Goal: Navigation & Orientation: Find specific page/section

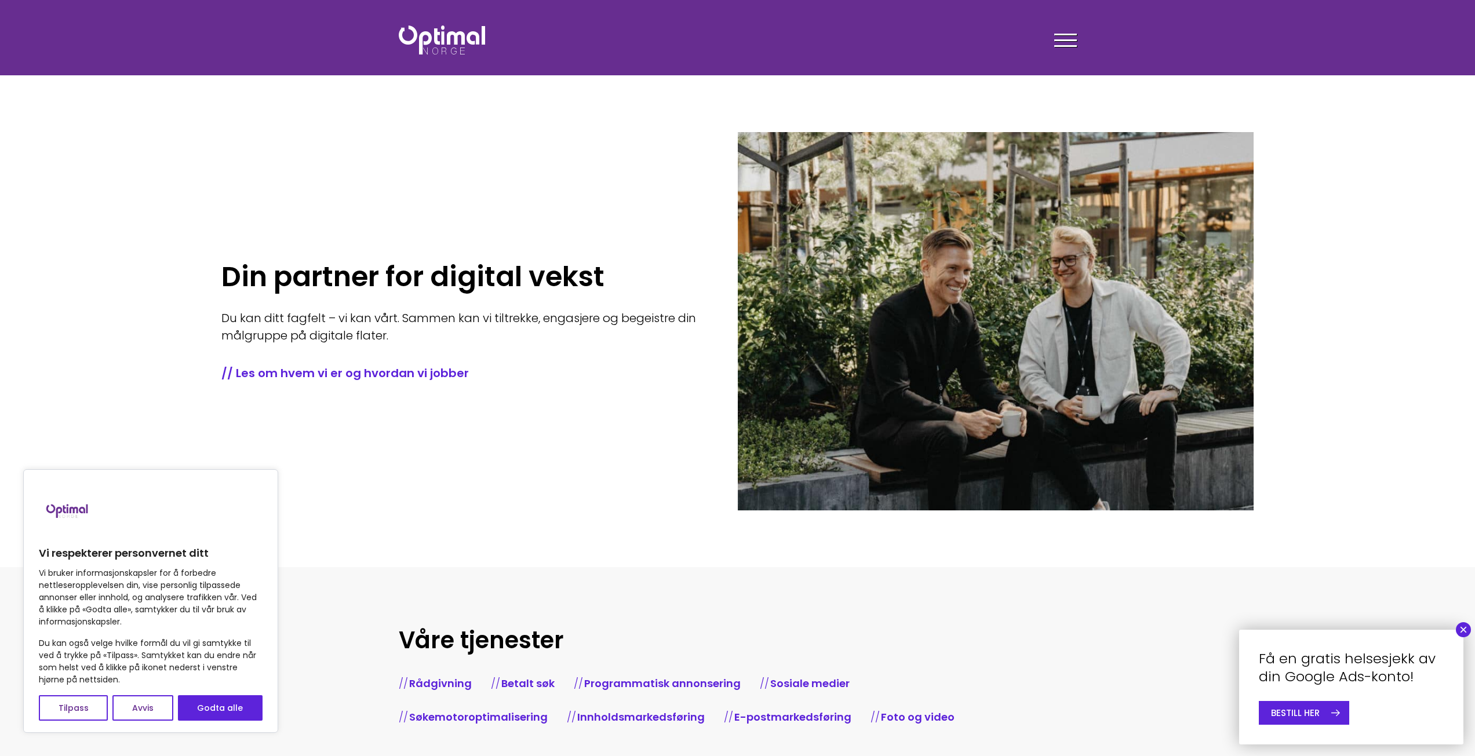
click at [1060, 38] on div at bounding box center [1065, 42] width 23 height 29
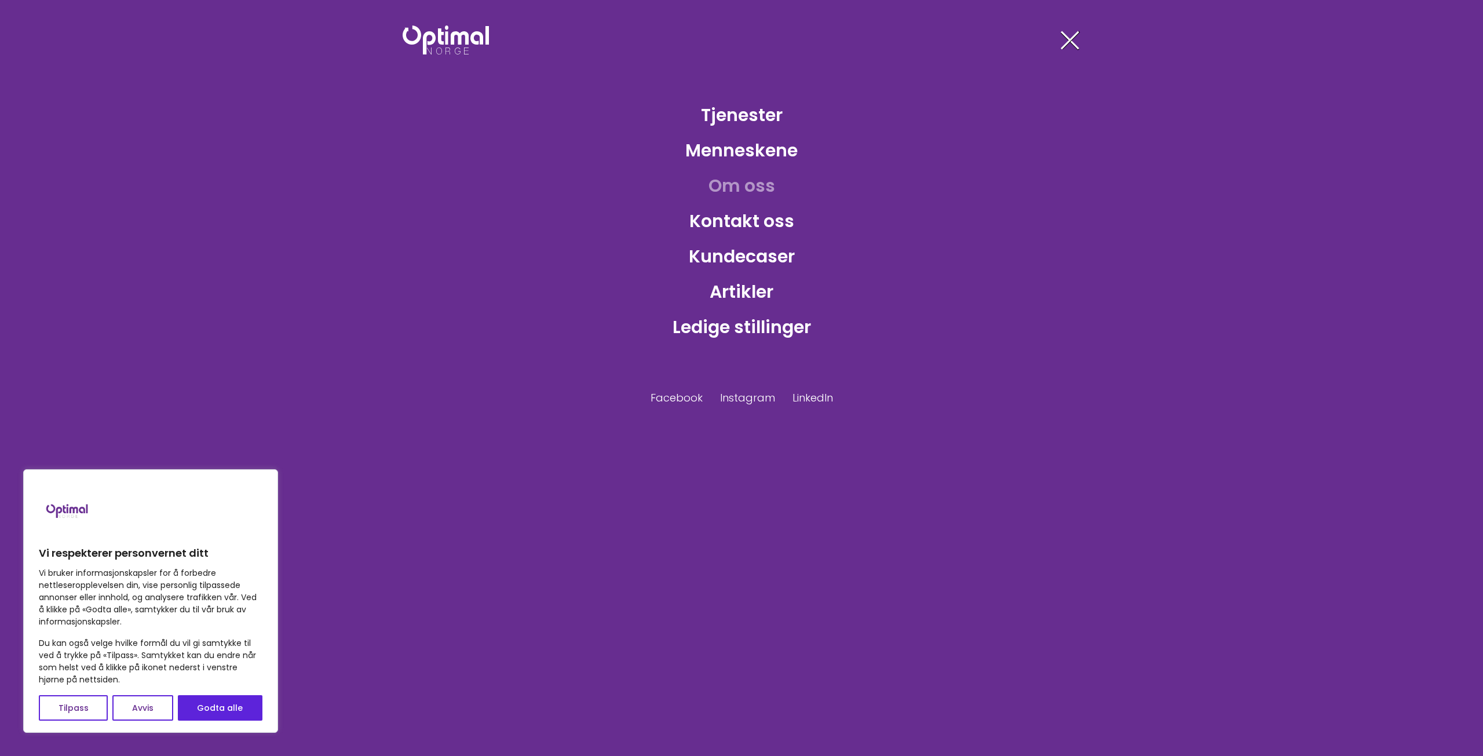
click at [743, 187] on link "Om oss" at bounding box center [741, 186] width 85 height 38
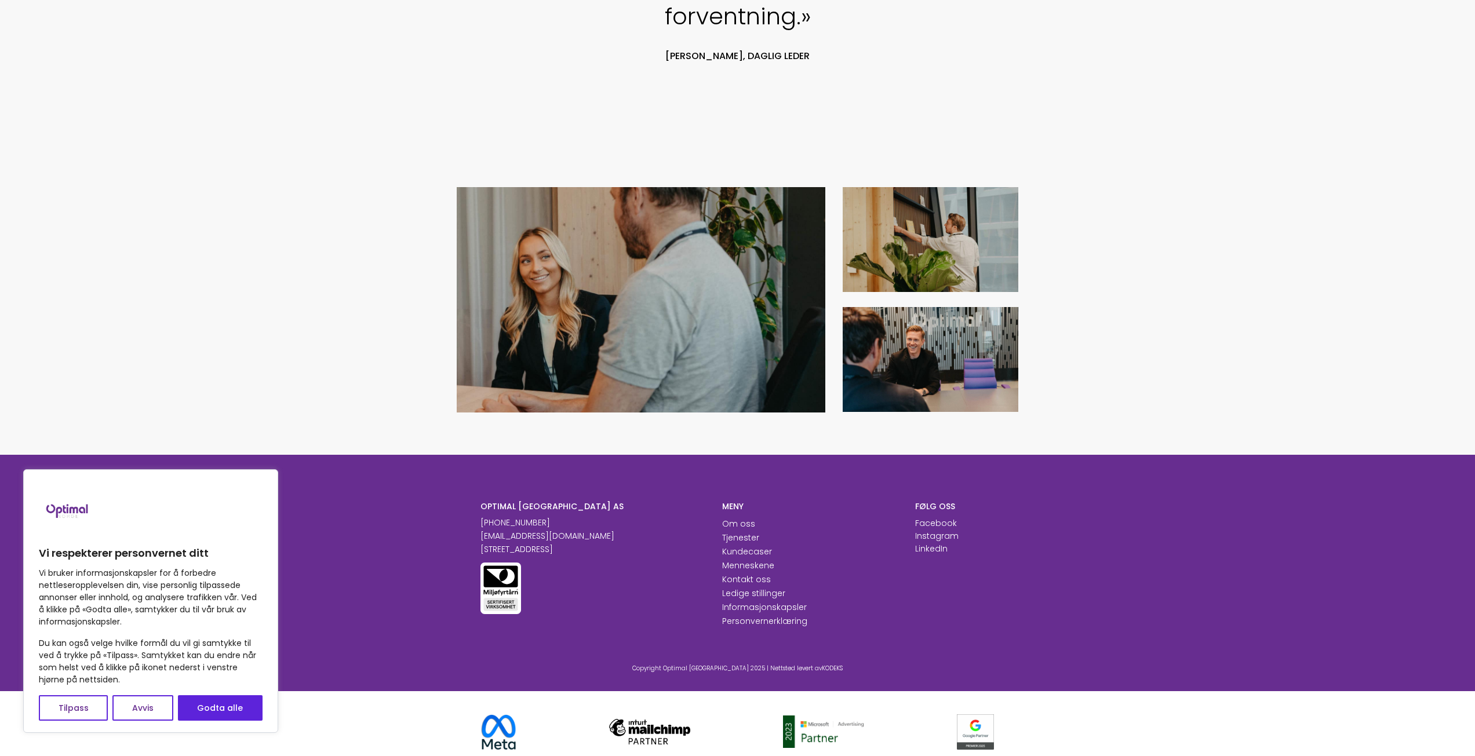
scroll to position [1075, 0]
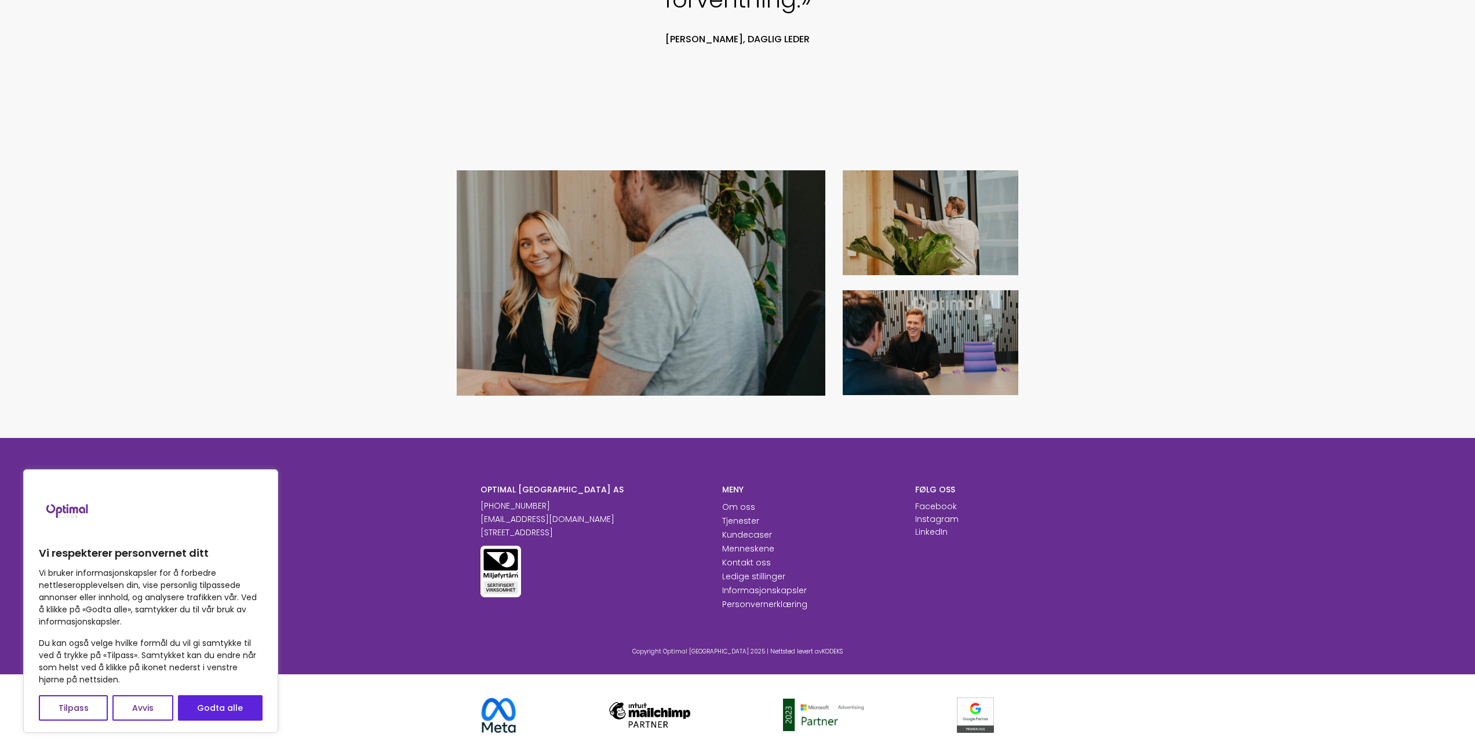
click at [381, 221] on section at bounding box center [737, 283] width 1475 height 312
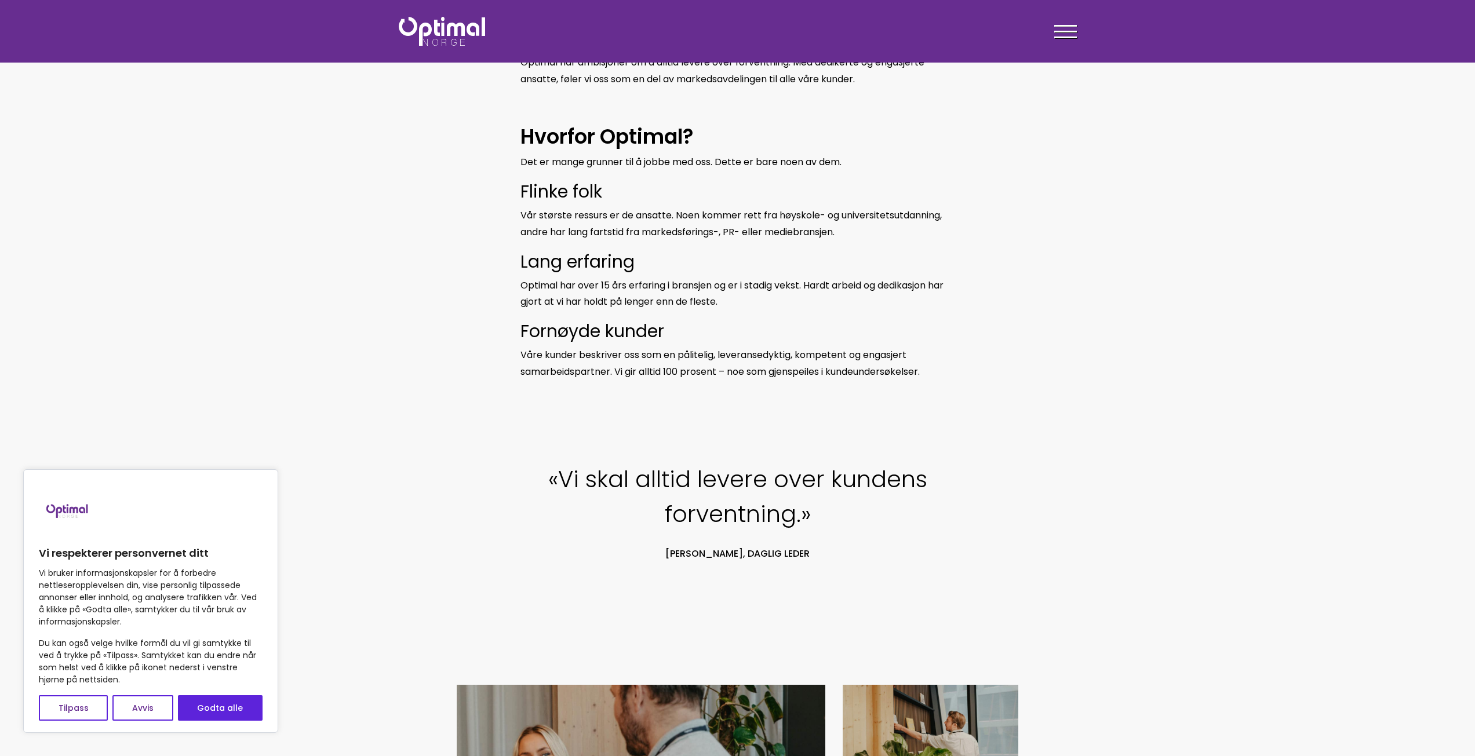
scroll to position [495, 0]
